Goal: Use online tool/utility: Utilize a website feature to perform a specific function

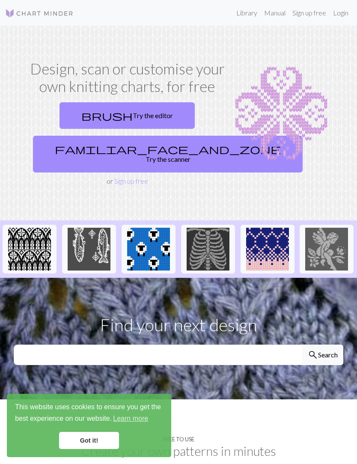
click at [135, 116] on link "brush Try the editor" at bounding box center [126, 115] width 135 height 27
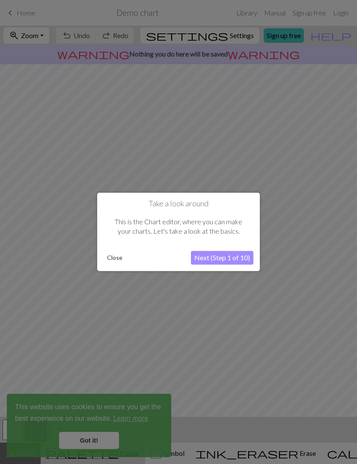
click at [221, 263] on button "Next (Step 1 of 10)" at bounding box center [222, 258] width 62 height 14
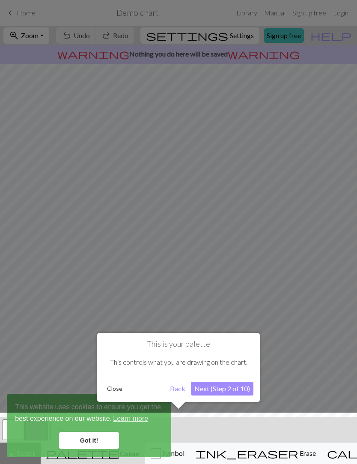
click at [93, 442] on div at bounding box center [178, 440] width 365 height 56
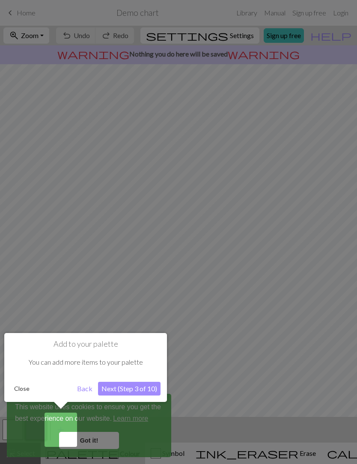
click at [144, 387] on button "Next (Step 3 of 10)" at bounding box center [129, 389] width 62 height 14
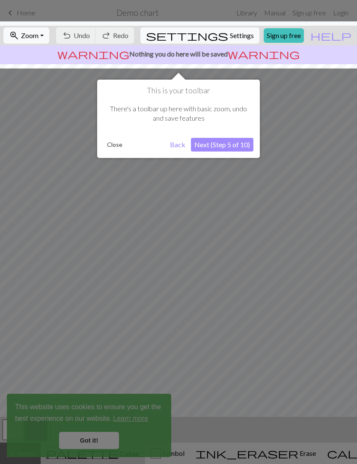
click at [231, 144] on button "Next (Step 5 of 10)" at bounding box center [222, 145] width 62 height 14
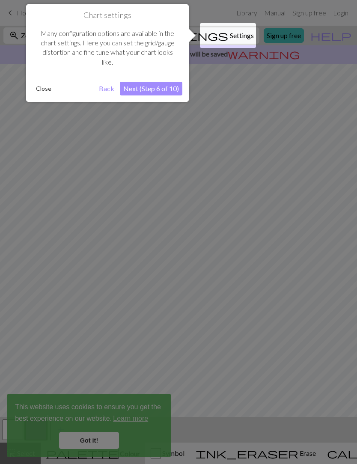
click at [47, 87] on button "Close" at bounding box center [44, 88] width 22 height 13
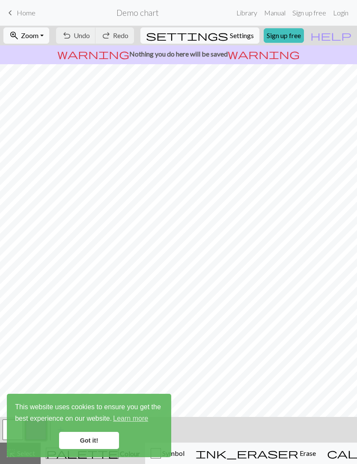
click at [104, 426] on div "This website uses cookies to ensure you get the best experience on our website.…" at bounding box center [89, 425] width 164 height 63
click at [88, 435] on link "Got it!" at bounding box center [89, 440] width 60 height 17
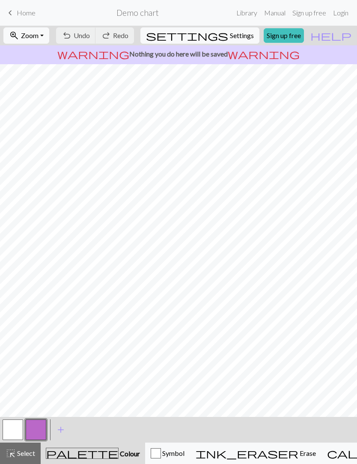
click at [158, 447] on button "Symbol" at bounding box center [167, 452] width 45 height 21
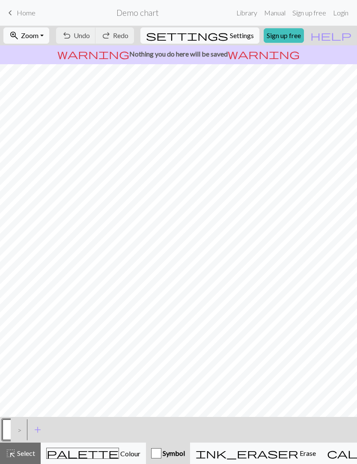
click at [99, 451] on div "palette Colour Colour" at bounding box center [93, 452] width 94 height 11
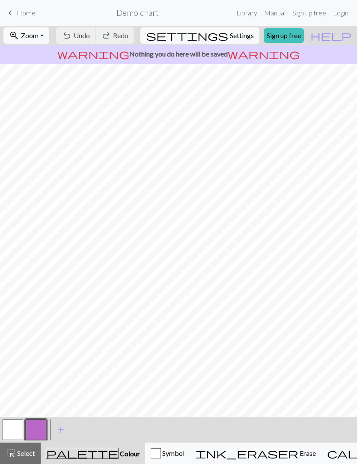
click at [298, 452] on span "Erase" at bounding box center [307, 453] width 18 height 8
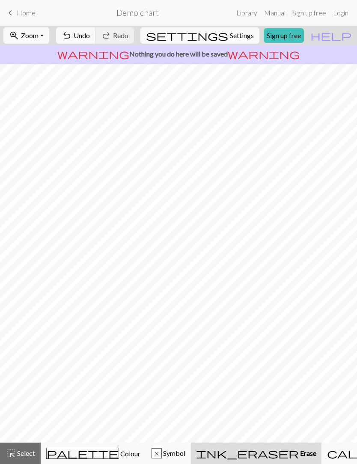
click at [16, 444] on button "highlight_alt Select Select" at bounding box center [20, 452] width 41 height 21
click at [18, 9] on span "Home" at bounding box center [26, 13] width 19 height 8
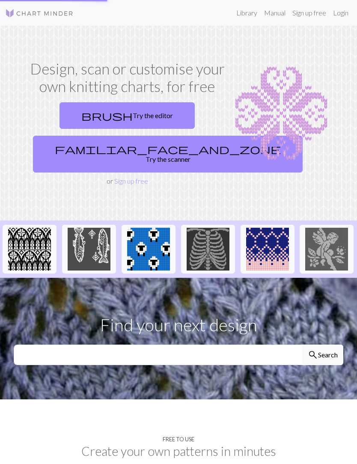
scroll to position [0, 0]
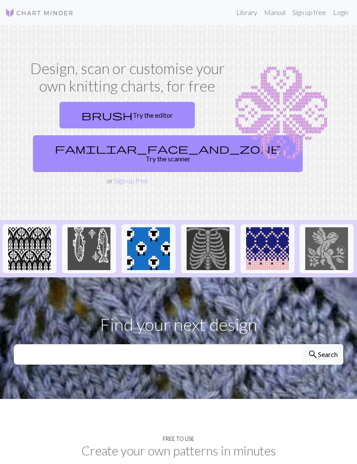
click at [153, 152] on link "familiar_face_and_zone Try the scanner" at bounding box center [167, 153] width 269 height 37
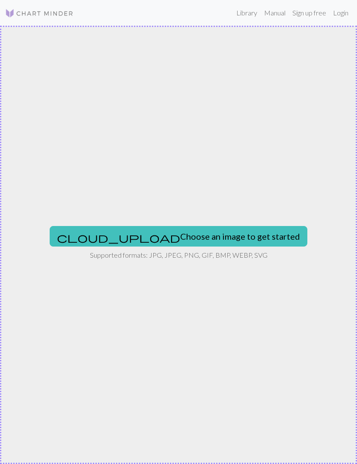
click at [210, 238] on button "cloud_upload Choose an image to get started" at bounding box center [178, 236] width 257 height 21
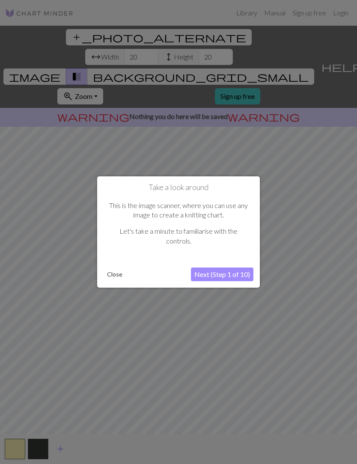
click at [118, 272] on button "Close" at bounding box center [115, 274] width 22 height 13
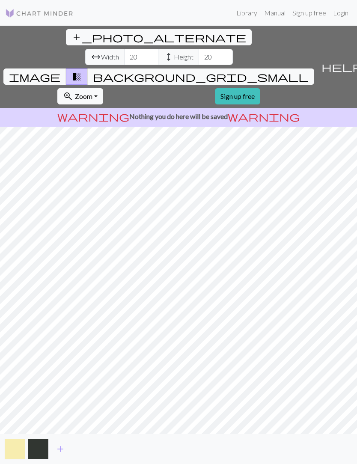
click at [267, 68] on button "background_grid_small" at bounding box center [200, 76] width 227 height 16
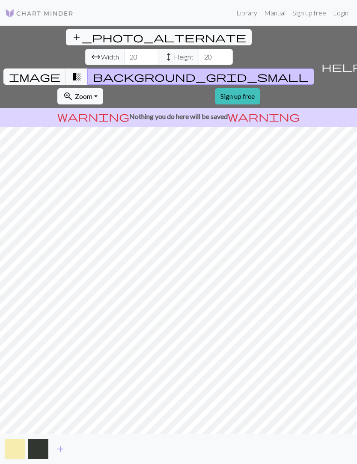
click at [82, 71] on span "transition_fade" at bounding box center [76, 77] width 10 height 12
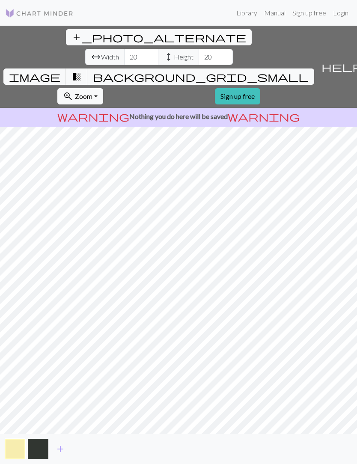
click at [60, 71] on span "image" at bounding box center [34, 77] width 51 height 12
click at [124, 49] on input "20" at bounding box center [141, 57] width 34 height 16
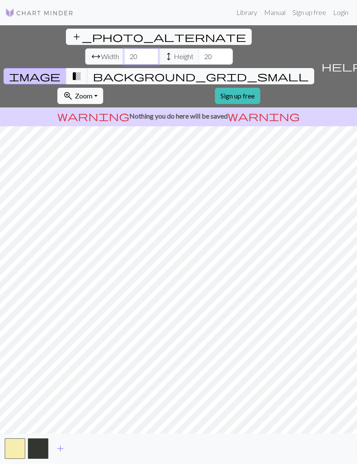
type input "2"
type input "50"
click at [198, 49] on input "20" at bounding box center [215, 57] width 34 height 16
type input "2"
type input "50"
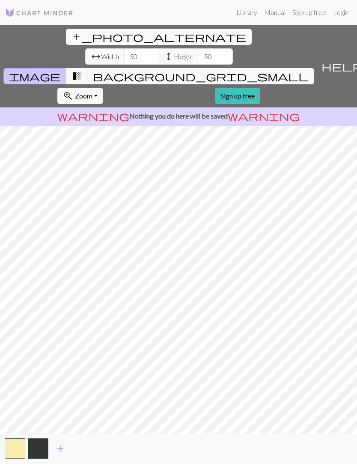
scroll to position [0, 0]
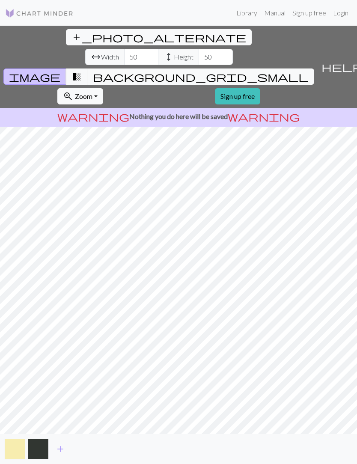
click at [88, 68] on button "transition_fade" at bounding box center [77, 76] width 22 height 16
click at [71, 38] on span "add_photo_alternate" at bounding box center [158, 37] width 175 height 12
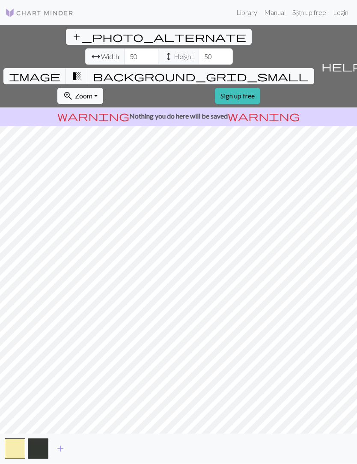
scroll to position [28, 0]
click at [260, 71] on span "background_grid_small" at bounding box center [201, 77] width 216 height 12
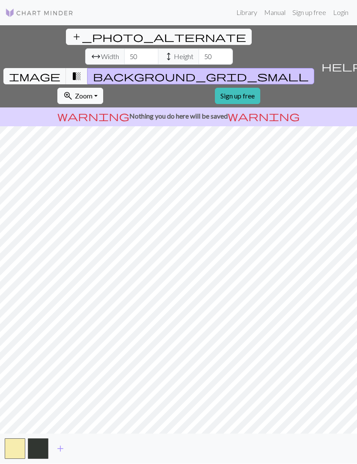
click at [82, 71] on span "transition_fade" at bounding box center [76, 77] width 10 height 12
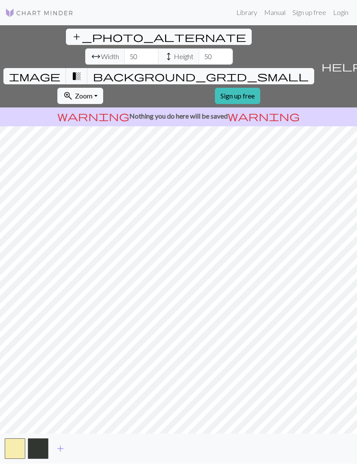
click at [43, 453] on button "button" at bounding box center [38, 448] width 21 height 21
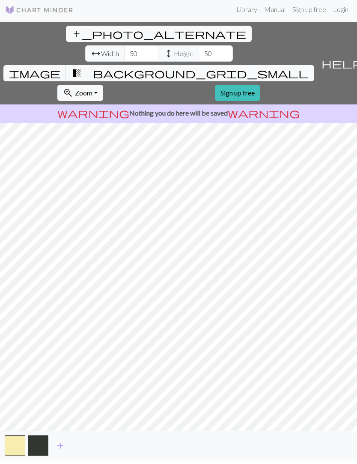
click at [43, 453] on button "button" at bounding box center [38, 445] width 21 height 21
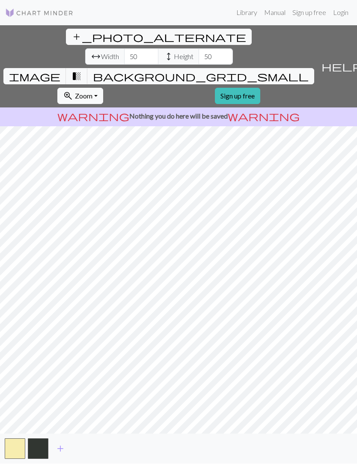
click at [36, 455] on button "button" at bounding box center [38, 448] width 21 height 21
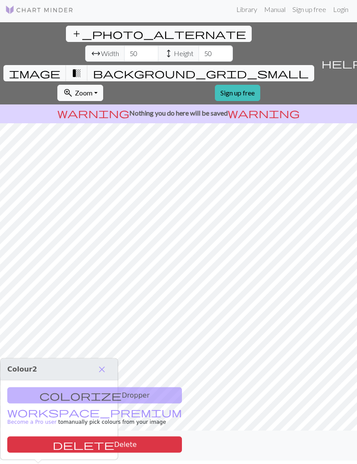
click at [98, 381] on div "colorize Dropper workspace_premium Become a Pro user to manually pick colours f…" at bounding box center [58, 420] width 117 height 79
click at [95, 381] on div "colorize Dropper workspace_premium Become a Pro user to manually pick colours f…" at bounding box center [58, 420] width 117 height 79
click at [94, 362] on button "close" at bounding box center [102, 369] width 18 height 15
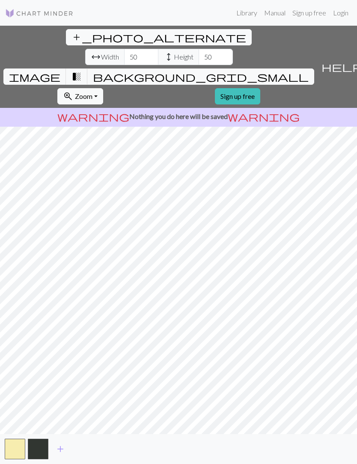
click at [103, 88] on button "zoom_in Zoom Zoom" at bounding box center [80, 96] width 46 height 16
